Goal: Task Accomplishment & Management: Complete application form

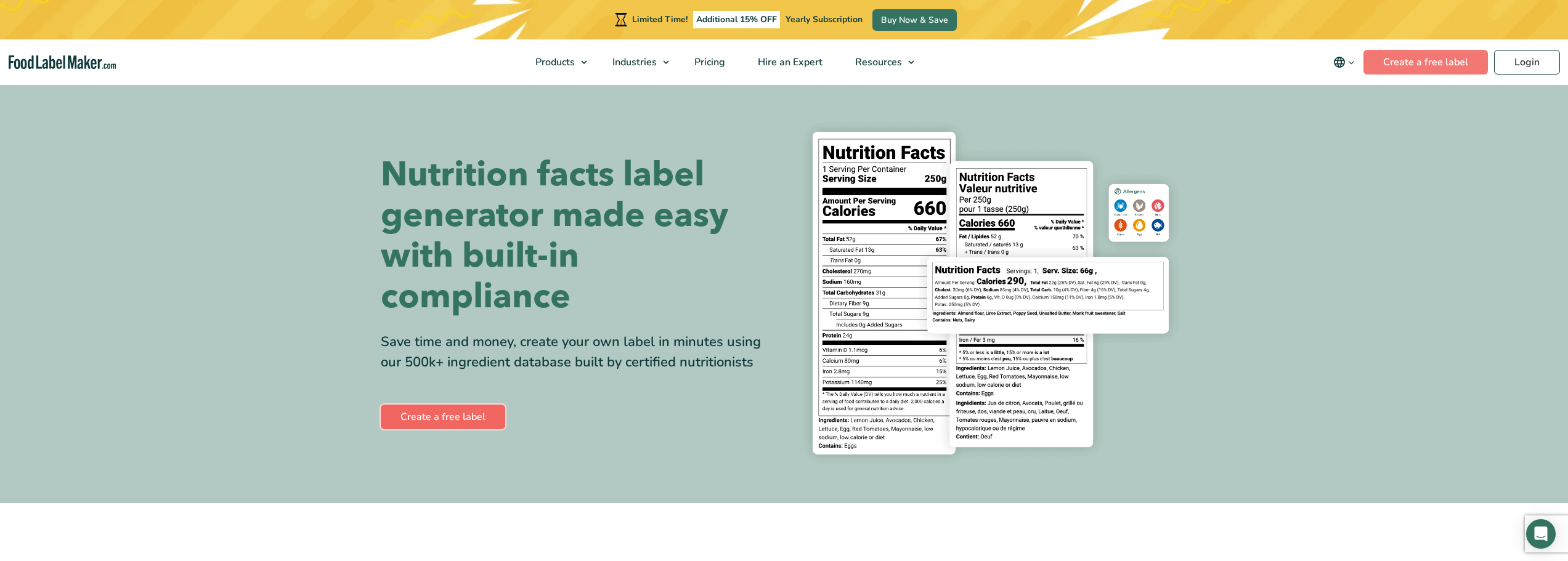
click at [450, 416] on link "Create a free label" at bounding box center [442, 416] width 124 height 24
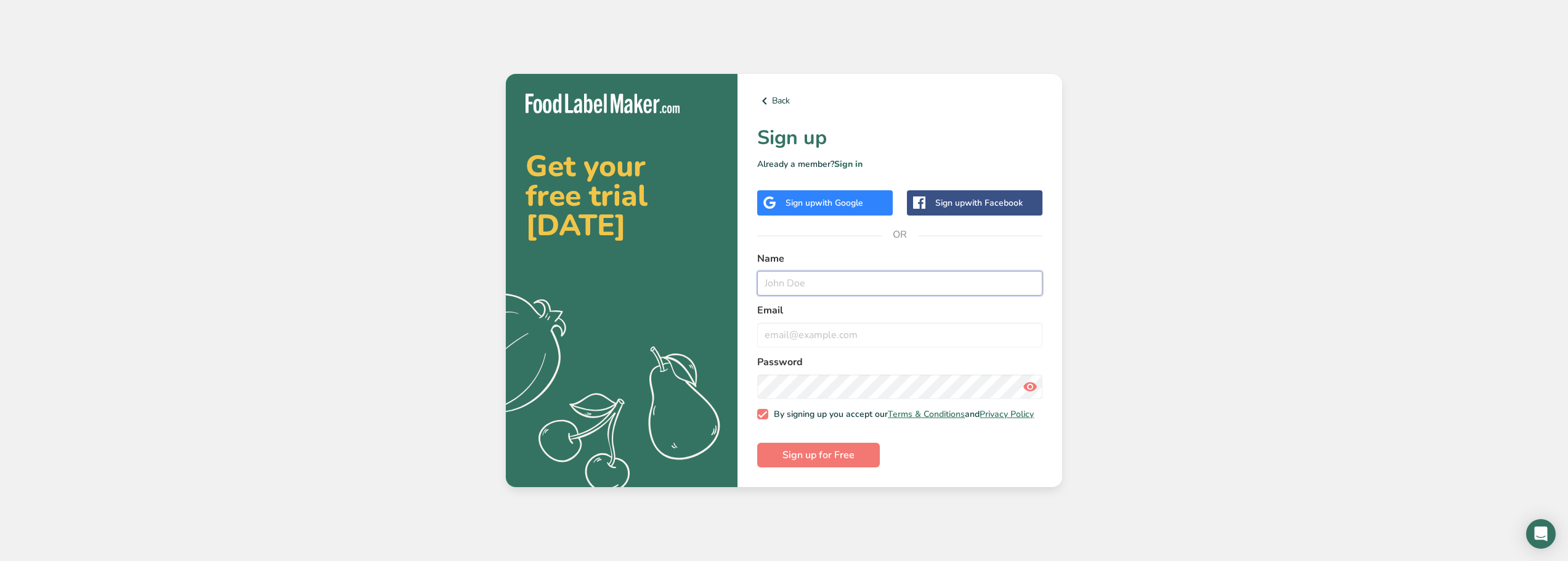
click at [784, 276] on input "text" at bounding box center [899, 282] width 285 height 24
click at [766, 96] on icon at bounding box center [764, 101] width 15 height 22
